Goal: Go to known website: Access a specific website the user already knows

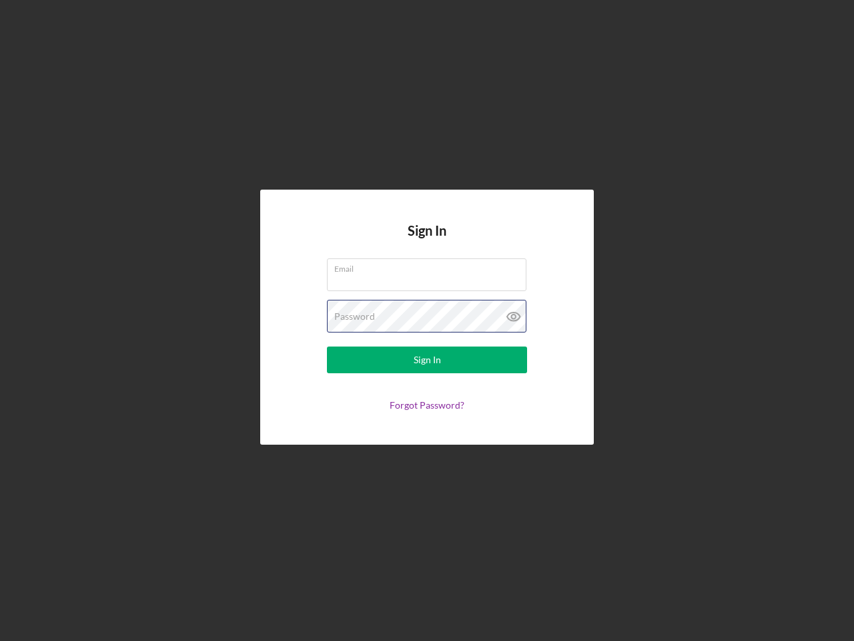
click at [427, 320] on div "Password" at bounding box center [427, 316] width 200 height 33
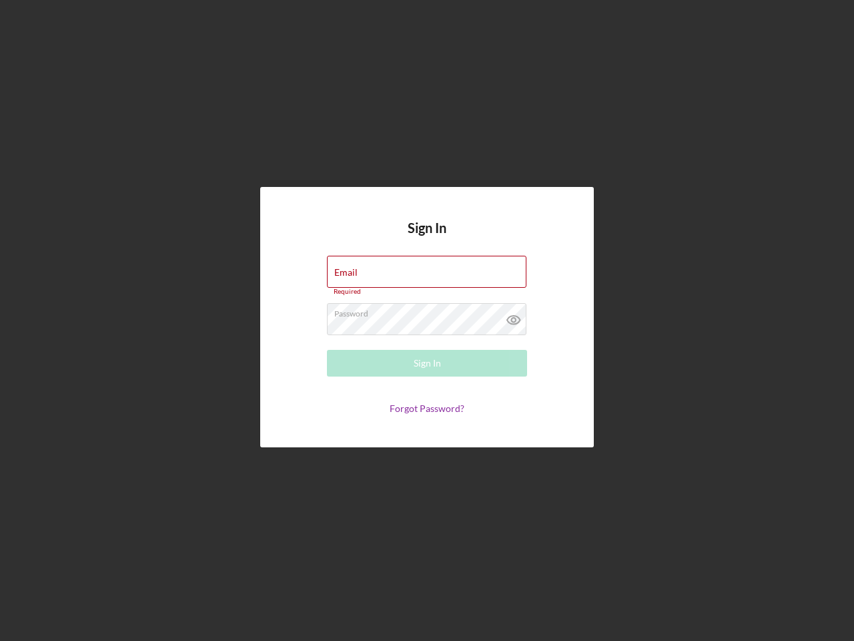
click at [514, 316] on icon at bounding box center [513, 319] width 33 height 33
